Goal: Use online tool/utility: Utilize a website feature to perform a specific function

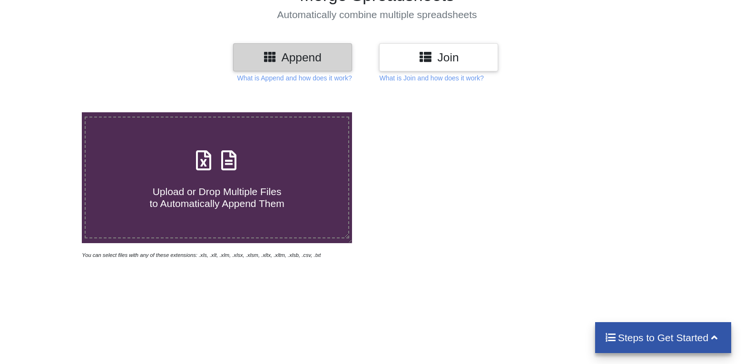
scroll to position [95, 0]
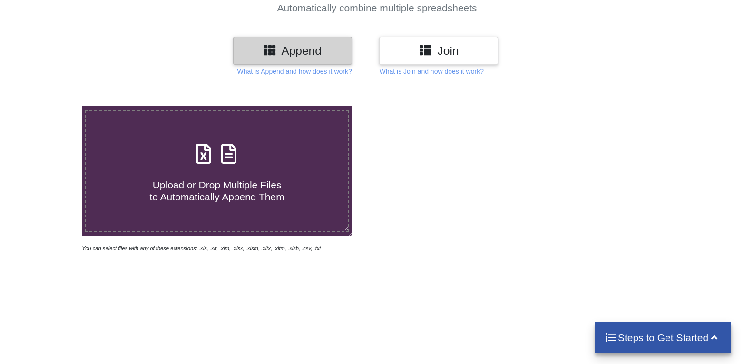
click at [213, 165] on span at bounding box center [217, 154] width 50 height 22
click at [52, 106] on input "Upload or Drop Multiple Files to Automatically Append Them" at bounding box center [52, 106] width 0 height 0
type input "C:\fakepath\2025-09-22T05_21_01.723Z1758518431698x857005244281888800.xlsx"
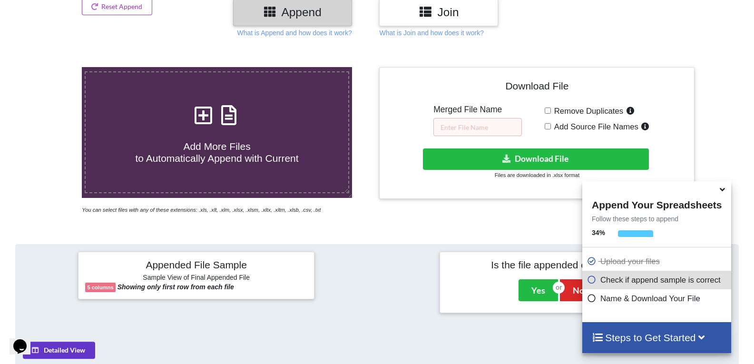
scroll to position [86, 0]
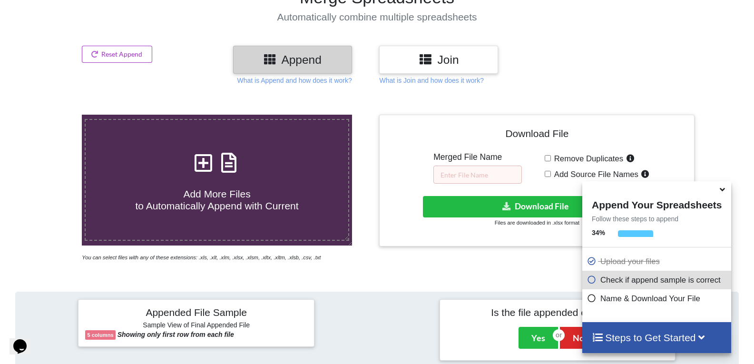
click at [721, 189] on icon at bounding box center [722, 188] width 10 height 9
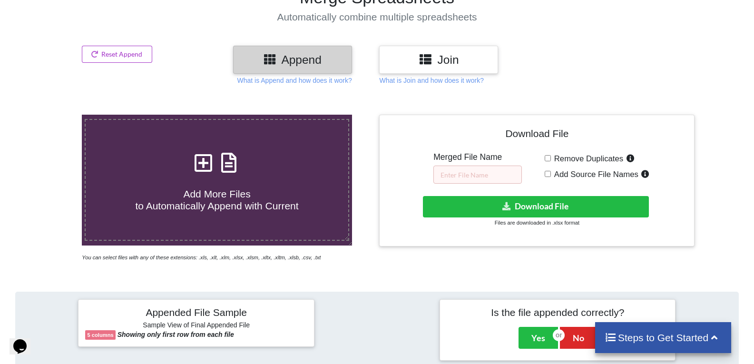
click at [656, 330] on div "Steps to Get Started" at bounding box center [663, 337] width 137 height 31
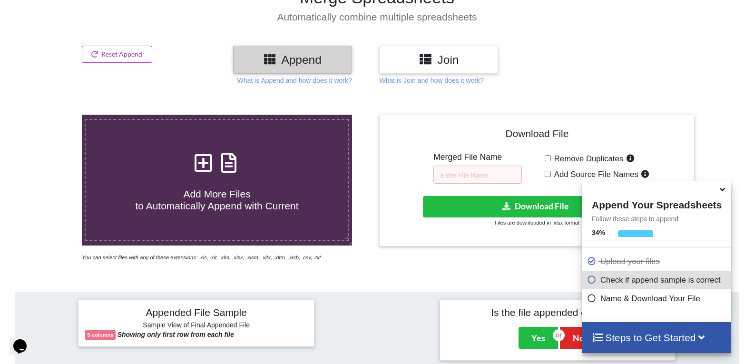
click at [721, 190] on icon at bounding box center [722, 188] width 10 height 9
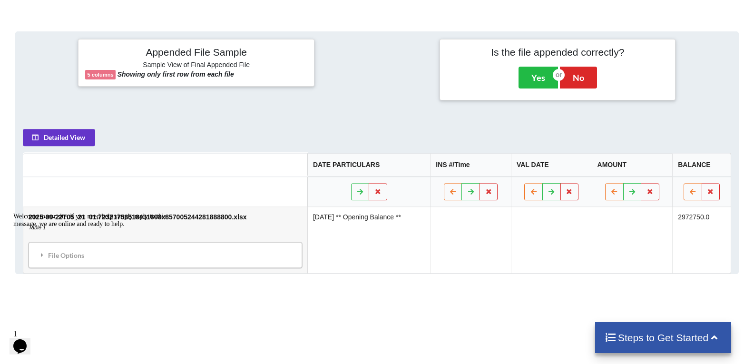
scroll to position [324, 0]
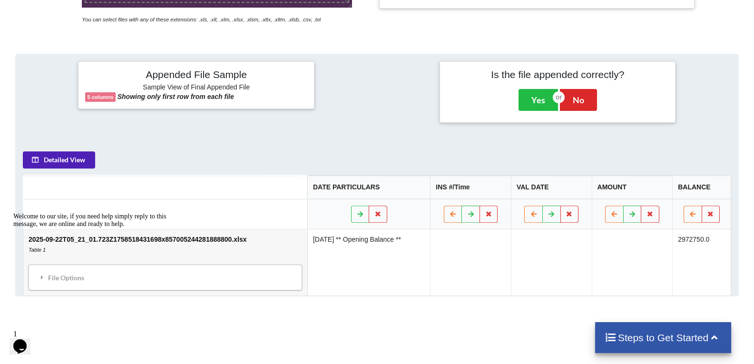
click at [65, 158] on button "Detailed View" at bounding box center [59, 159] width 72 height 17
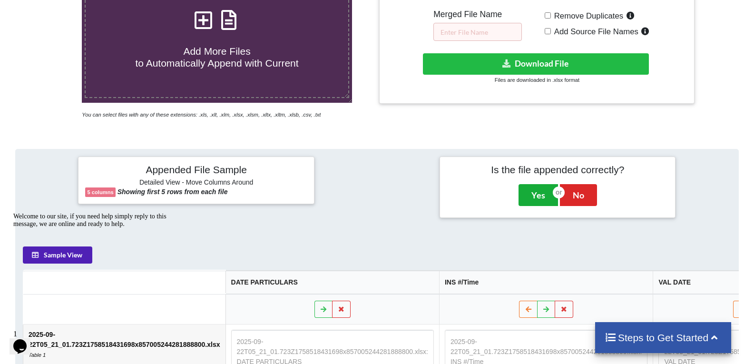
scroll to position [181, 0]
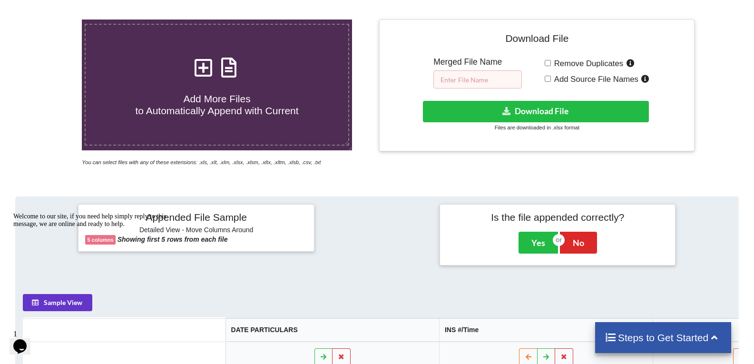
click at [476, 78] on input "text" at bounding box center [477, 79] width 88 height 18
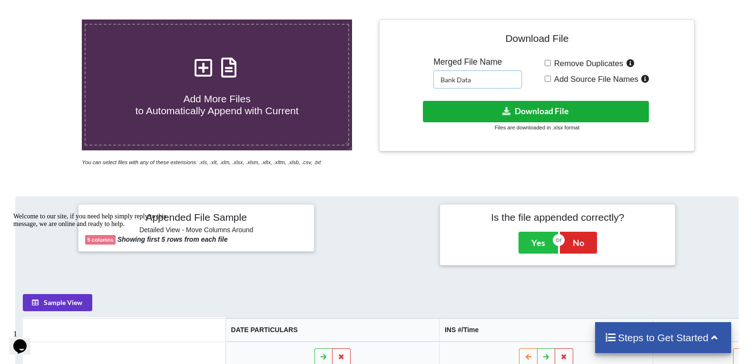
type input "Bank Data"
click at [533, 114] on button "Download File" at bounding box center [536, 111] width 226 height 21
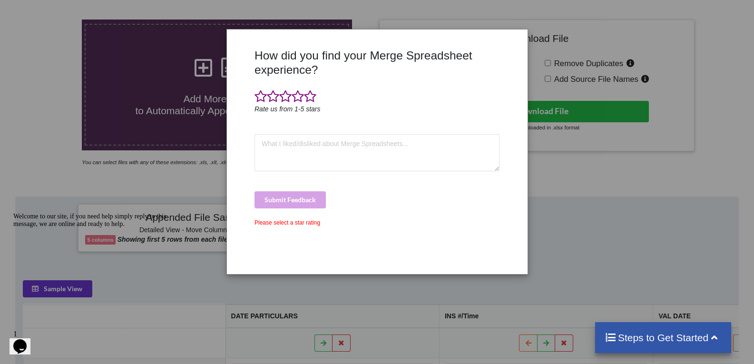
click at [600, 186] on div "How did you find your Merge Spreadsheet experience? Rate us from 1-5 stars Subm…" at bounding box center [377, 182] width 754 height 364
click at [490, 10] on div "How did you find your Merge Spreadsheet experience? Rate us from 1-5 stars Subm…" at bounding box center [377, 182] width 754 height 364
click at [539, 264] on div "How did you find your Merge Spreadsheet experience? Rate us from 1-5 stars Subm…" at bounding box center [377, 182] width 754 height 364
click at [308, 292] on div "How did you find your Merge Spreadsheet experience? Rate us from 1-5 stars Subm…" at bounding box center [377, 182] width 754 height 364
click at [188, 198] on div "How did you find your Merge Spreadsheet experience? Rate us from 1-5 stars Subm…" at bounding box center [377, 182] width 754 height 364
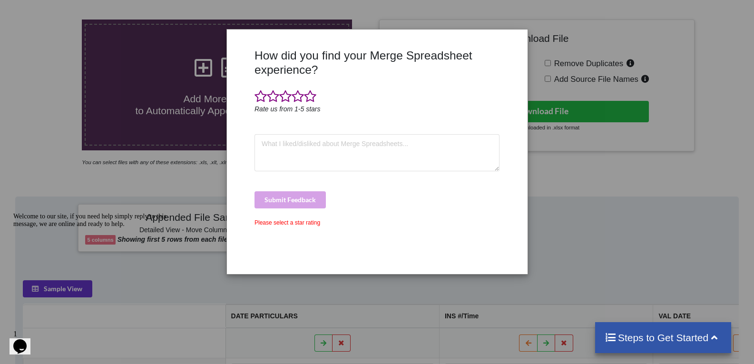
click at [436, 303] on div "How did you find your Merge Spreadsheet experience? Rate us from 1-5 stars Subm…" at bounding box center [377, 182] width 754 height 364
click at [312, 98] on span at bounding box center [310, 96] width 12 height 13
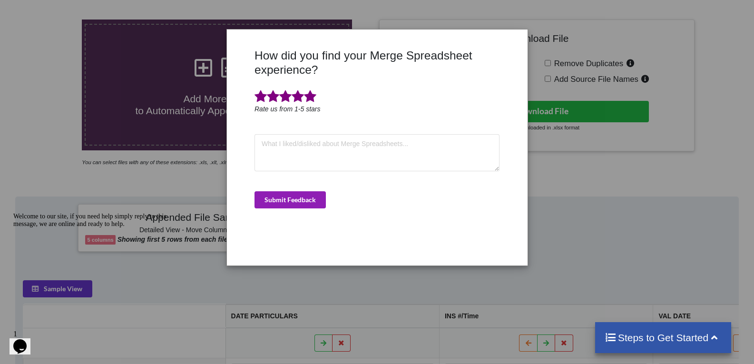
click at [299, 202] on button "Submit Feedback" at bounding box center [290, 199] width 71 height 17
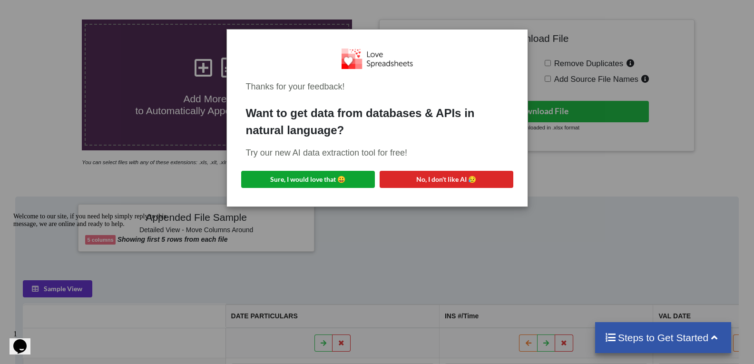
click at [328, 181] on button "Sure, I would love that 😀" at bounding box center [308, 179] width 134 height 17
click at [305, 180] on button "Sure, I would love that 😀" at bounding box center [308, 179] width 134 height 17
